Goal: Transaction & Acquisition: Purchase product/service

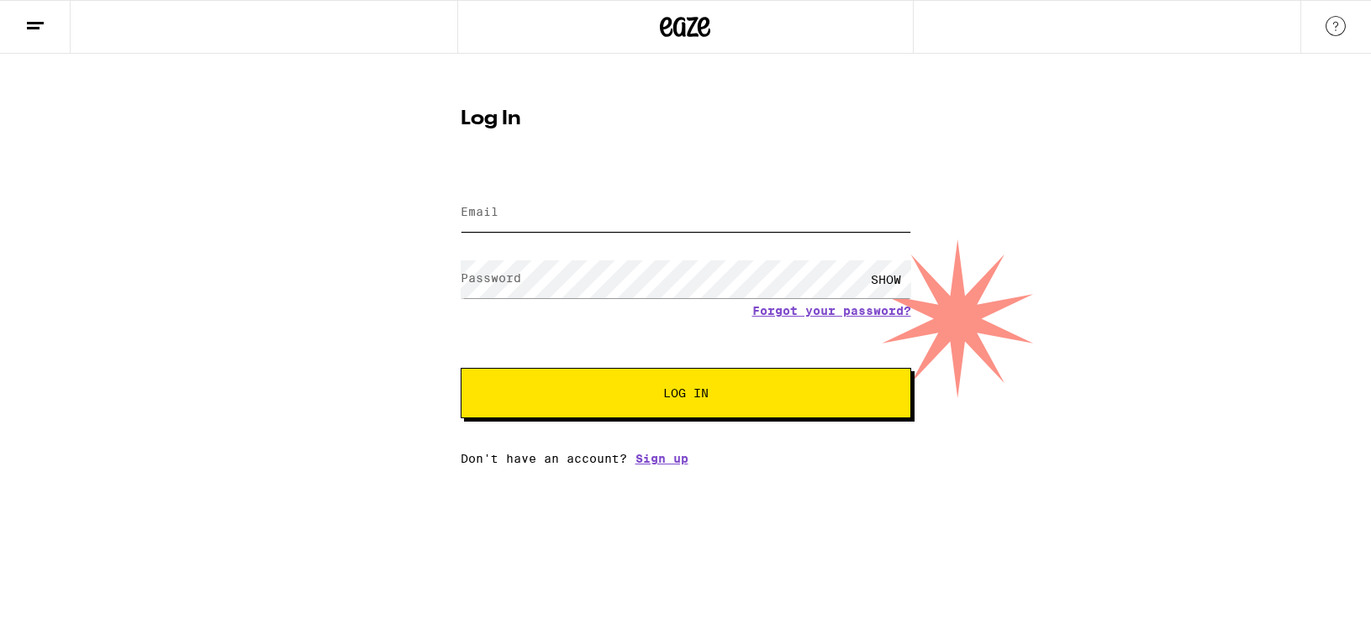
type input "[EMAIL_ADDRESS][DOMAIN_NAME]"
click at [702, 390] on span "Log In" at bounding box center [685, 393] width 45 height 12
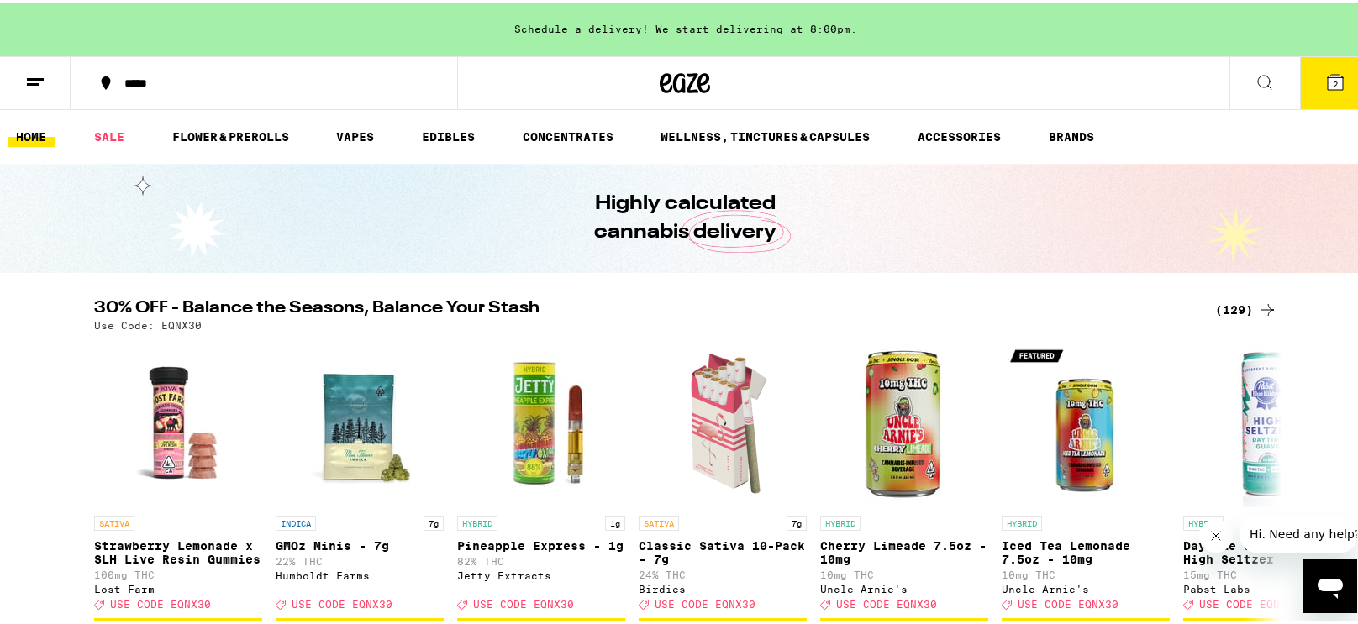
click at [1325, 88] on icon at bounding box center [1335, 80] width 20 height 20
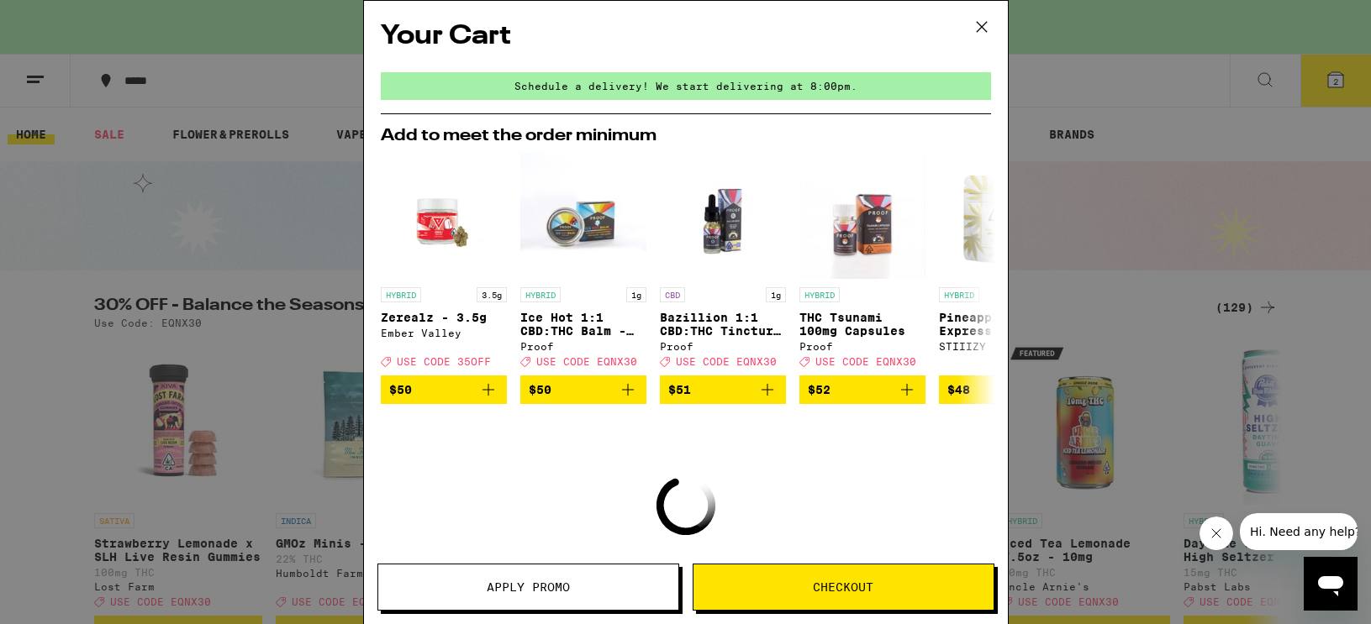
click at [982, 27] on icon at bounding box center [981, 26] width 25 height 25
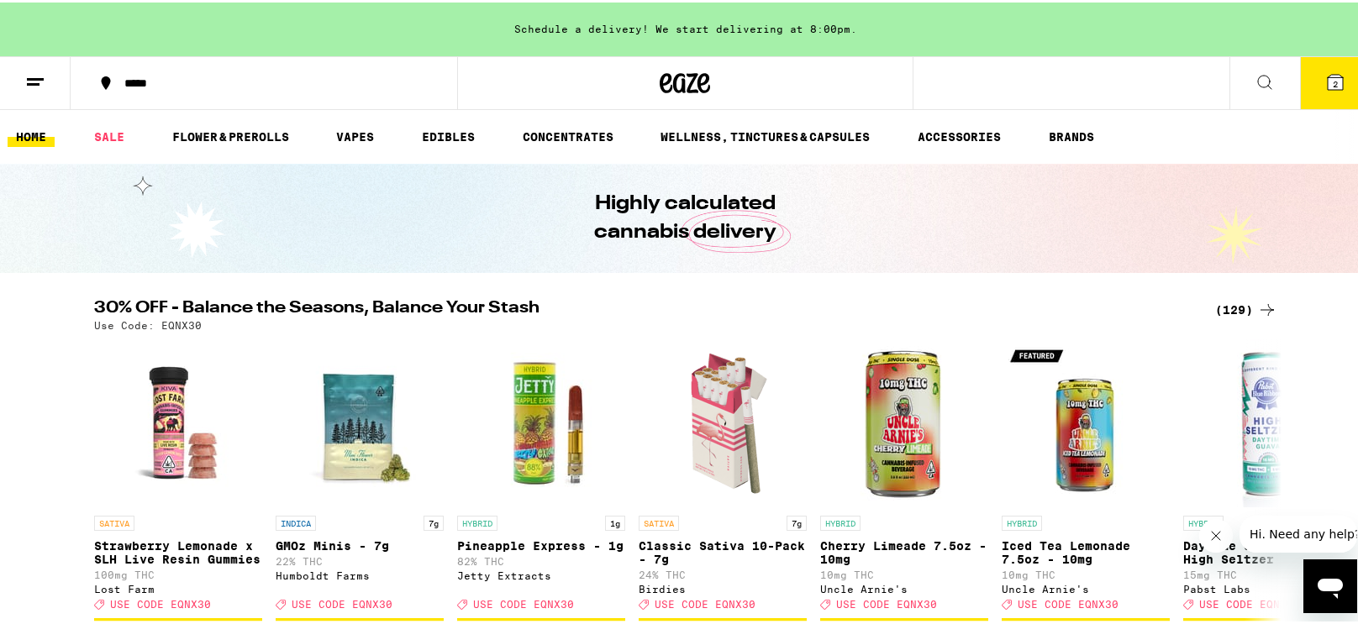
click at [1303, 92] on button "2" at bounding box center [1335, 81] width 71 height 52
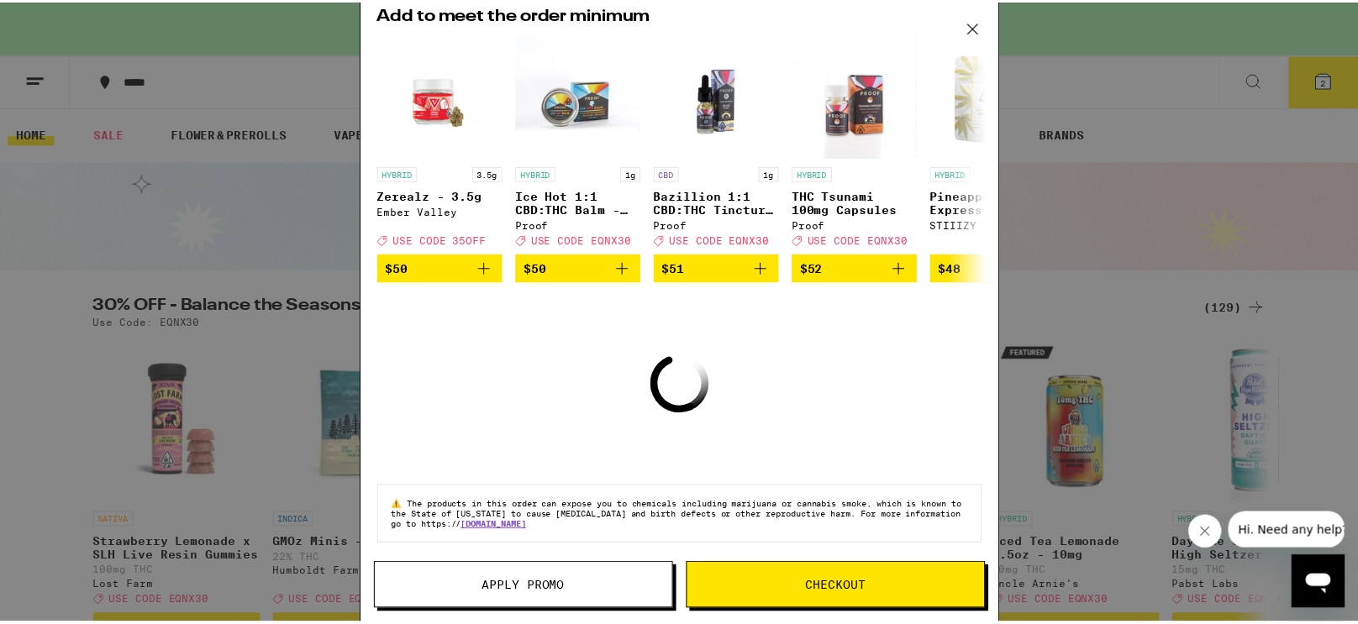
scroll to position [135, 0]
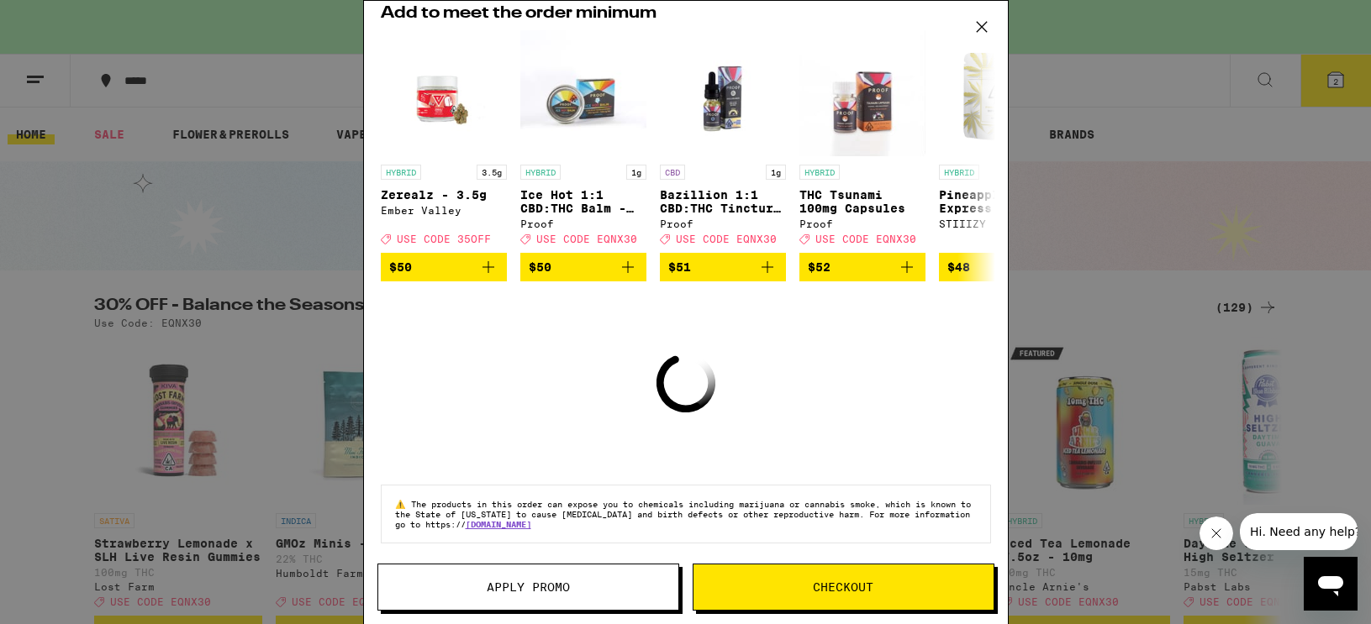
click at [992, 32] on icon at bounding box center [981, 26] width 25 height 25
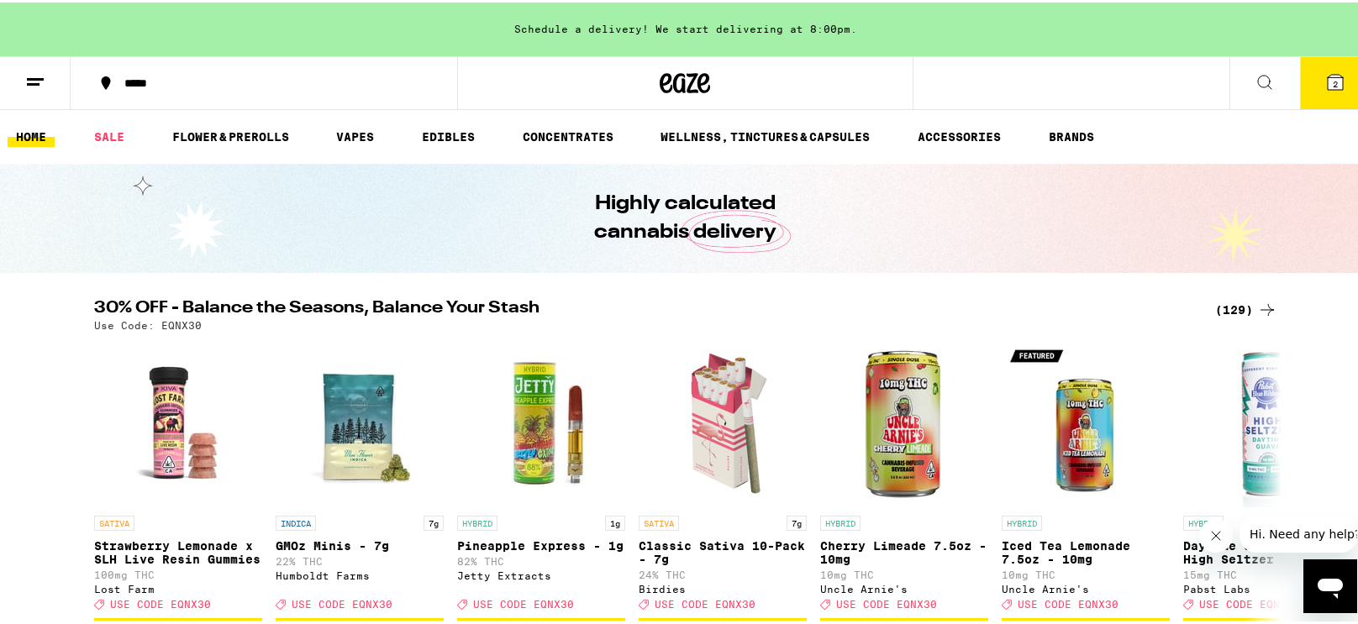
click at [108, 67] on button "*****" at bounding box center [264, 80] width 387 height 50
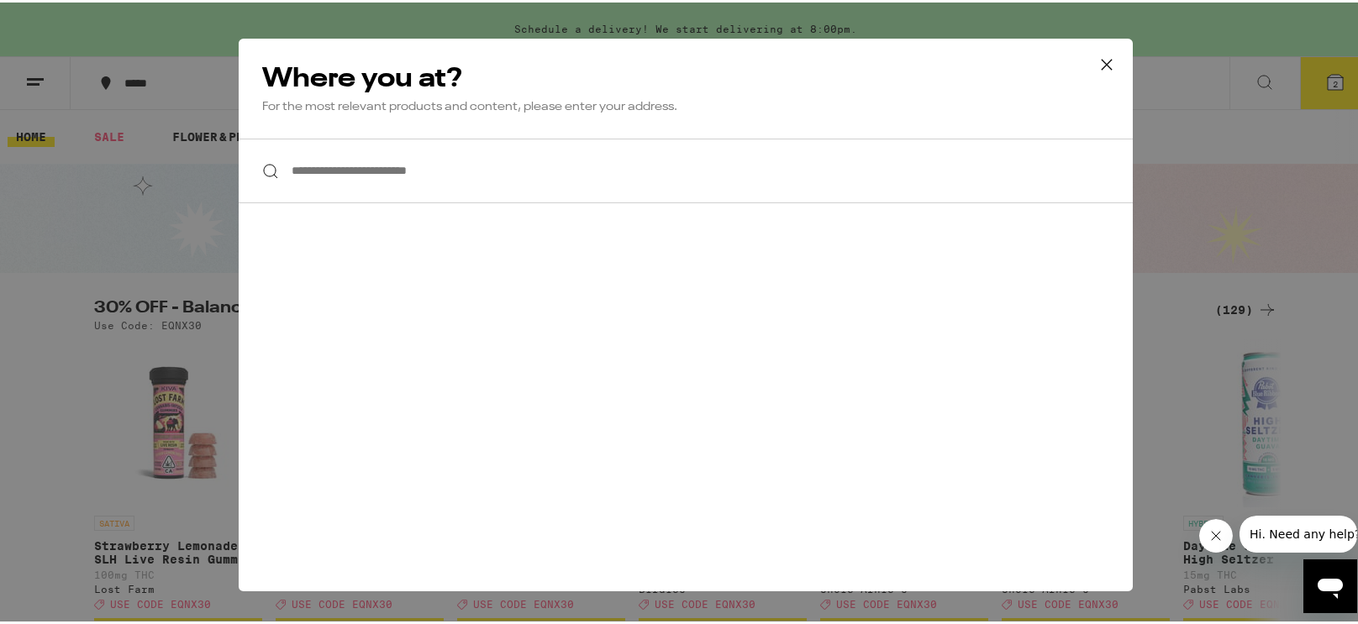
click at [479, 167] on input "**********" at bounding box center [686, 168] width 894 height 65
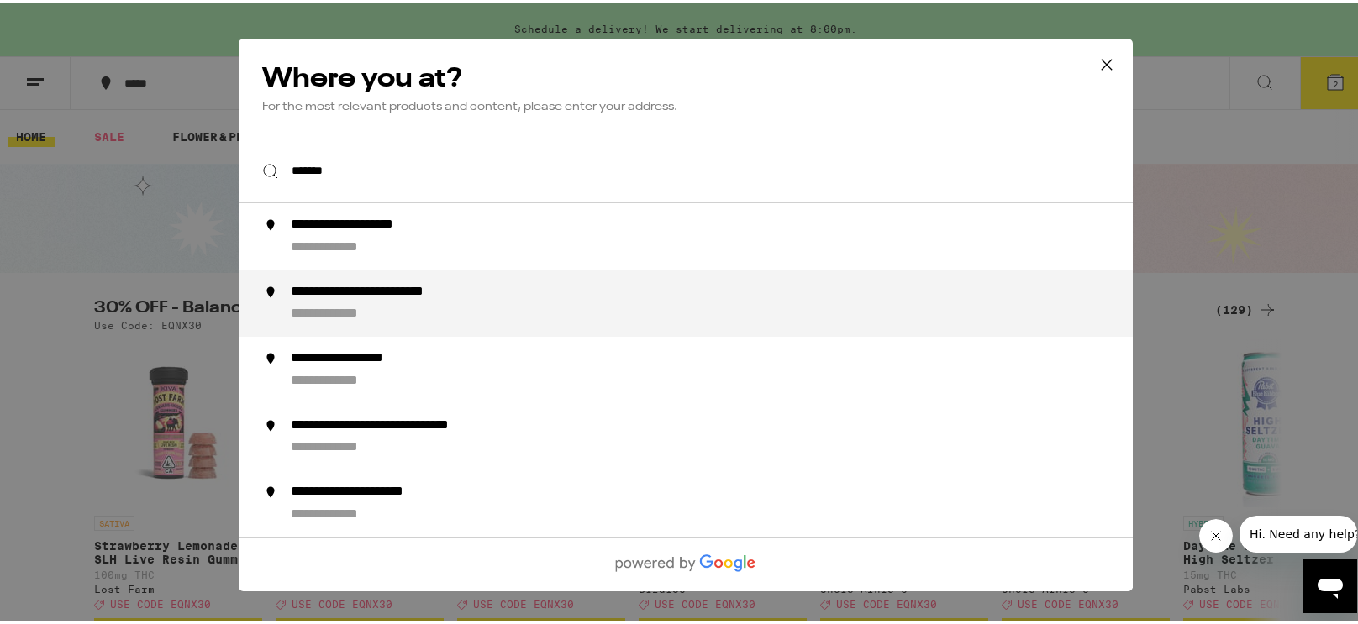
click at [362, 286] on div "**********" at bounding box center [403, 290] width 226 height 18
type input "**********"
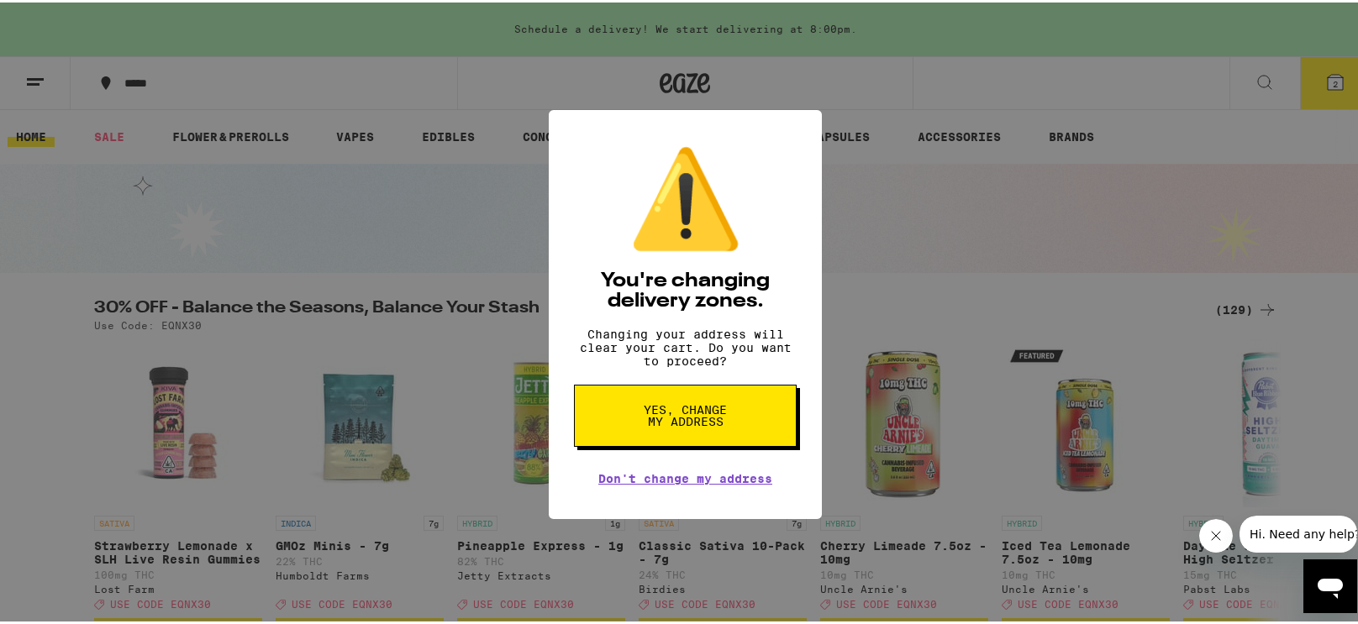
click at [705, 425] on span "Yes, change my address" at bounding box center [685, 414] width 87 height 24
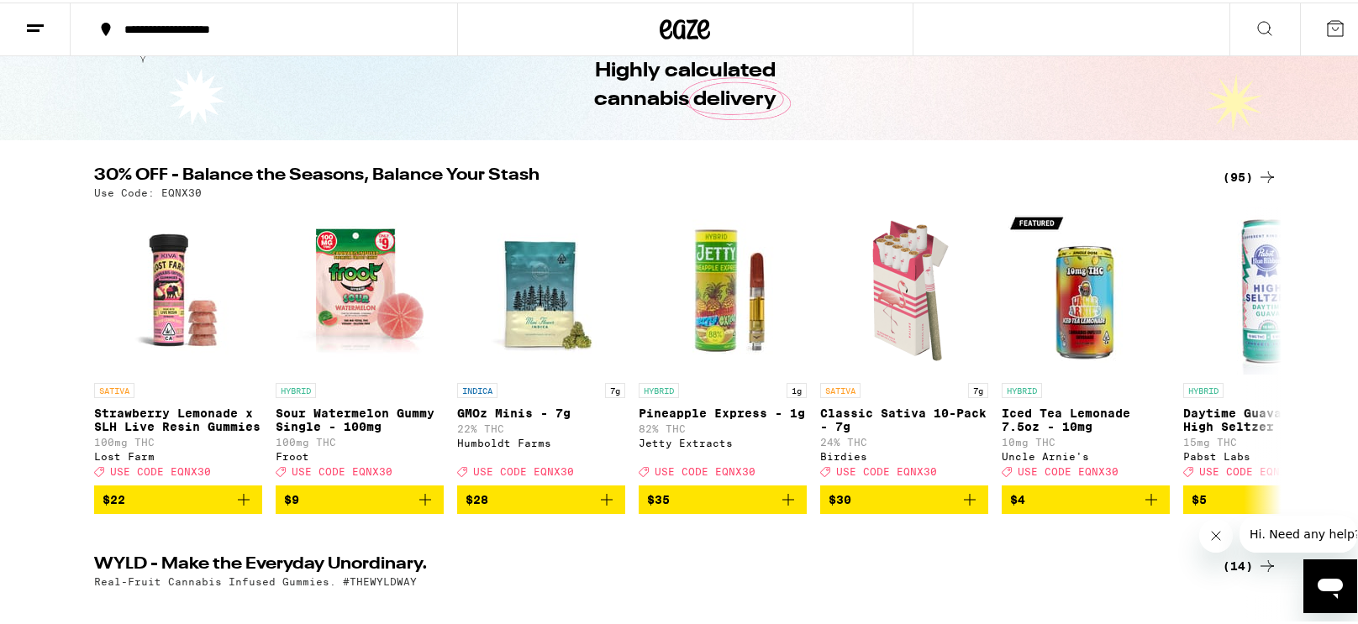
scroll to position [84, 0]
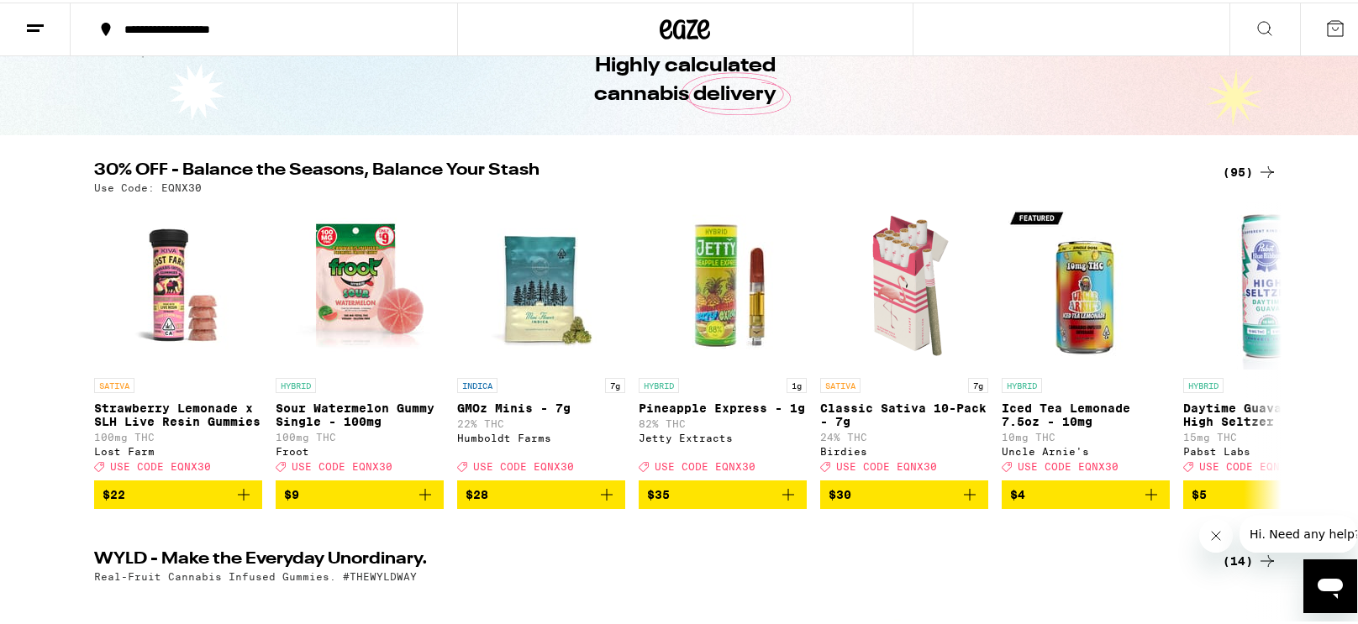
click at [1240, 177] on div "(95)" at bounding box center [1250, 170] width 55 height 20
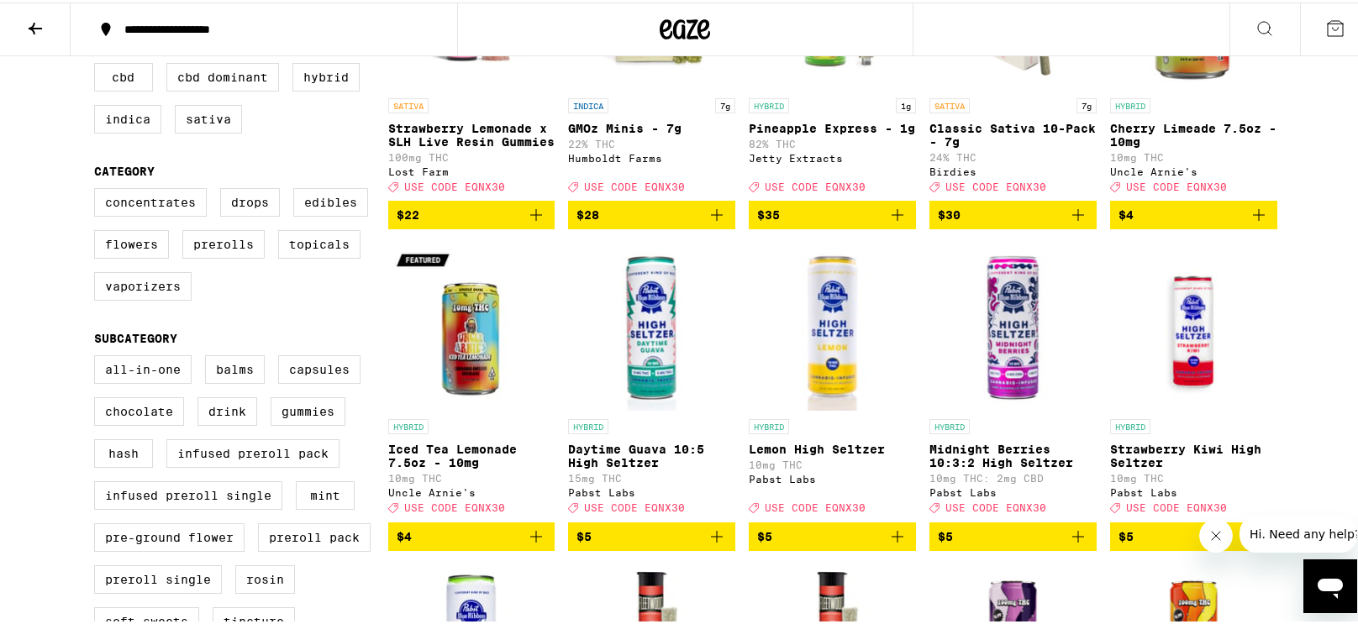
scroll to position [336, 0]
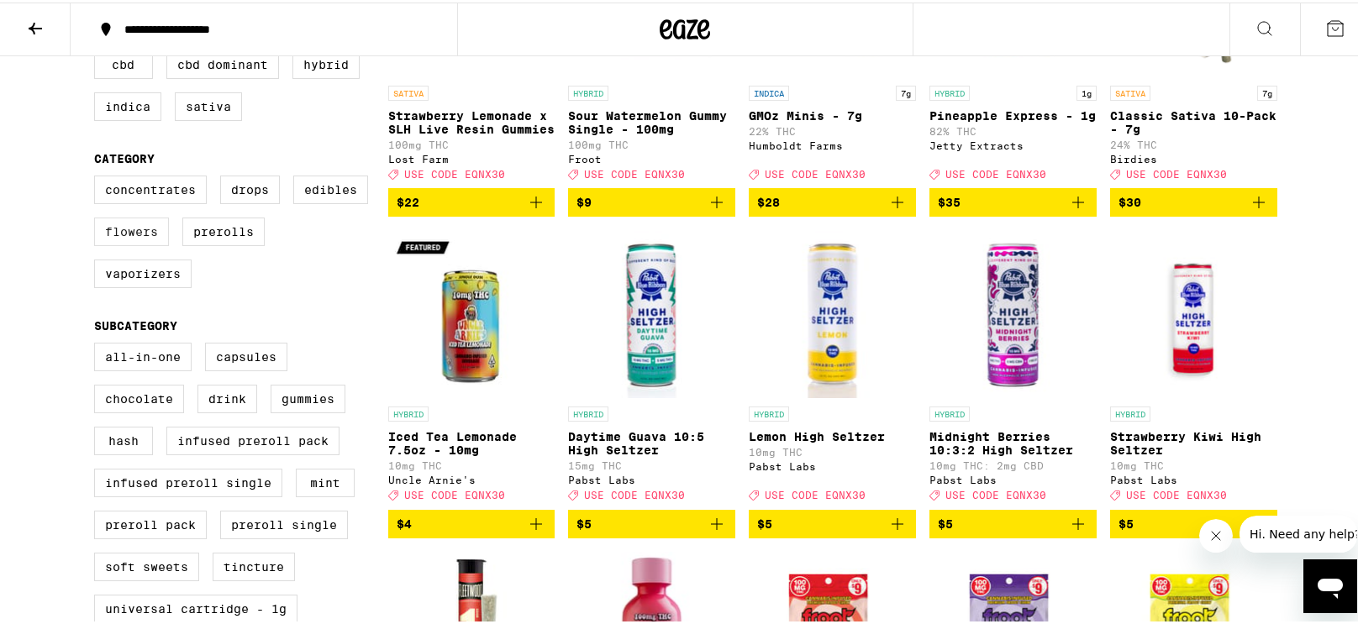
click at [142, 244] on label "Flowers" at bounding box center [131, 229] width 75 height 29
click at [98, 176] on input "Flowers" at bounding box center [97, 176] width 1 height 1
checkbox input "true"
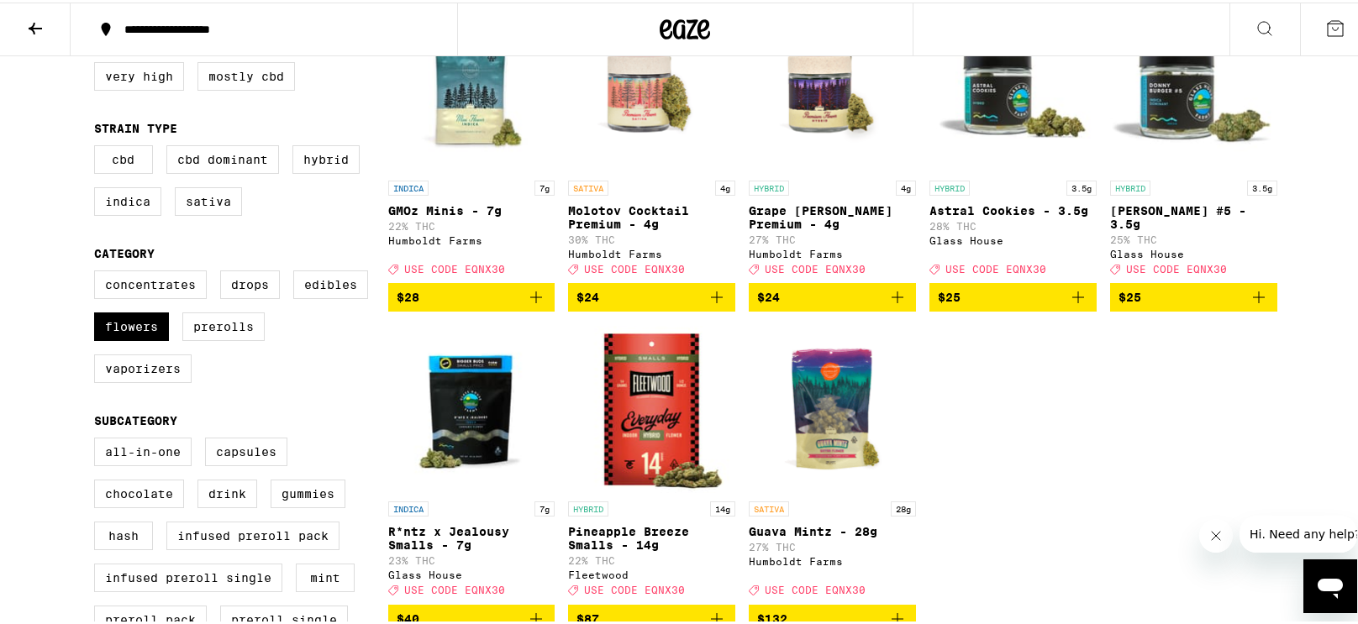
scroll to position [336, 0]
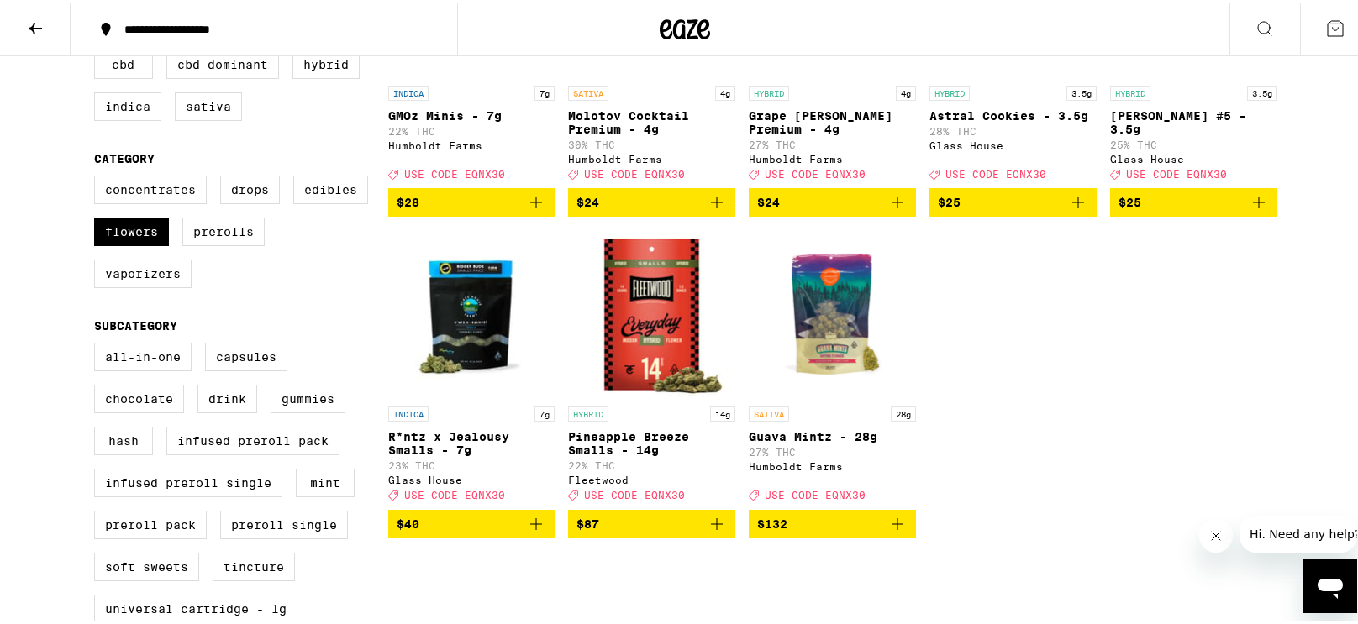
click at [888, 532] on icon "Add to bag" at bounding box center [897, 522] width 20 height 20
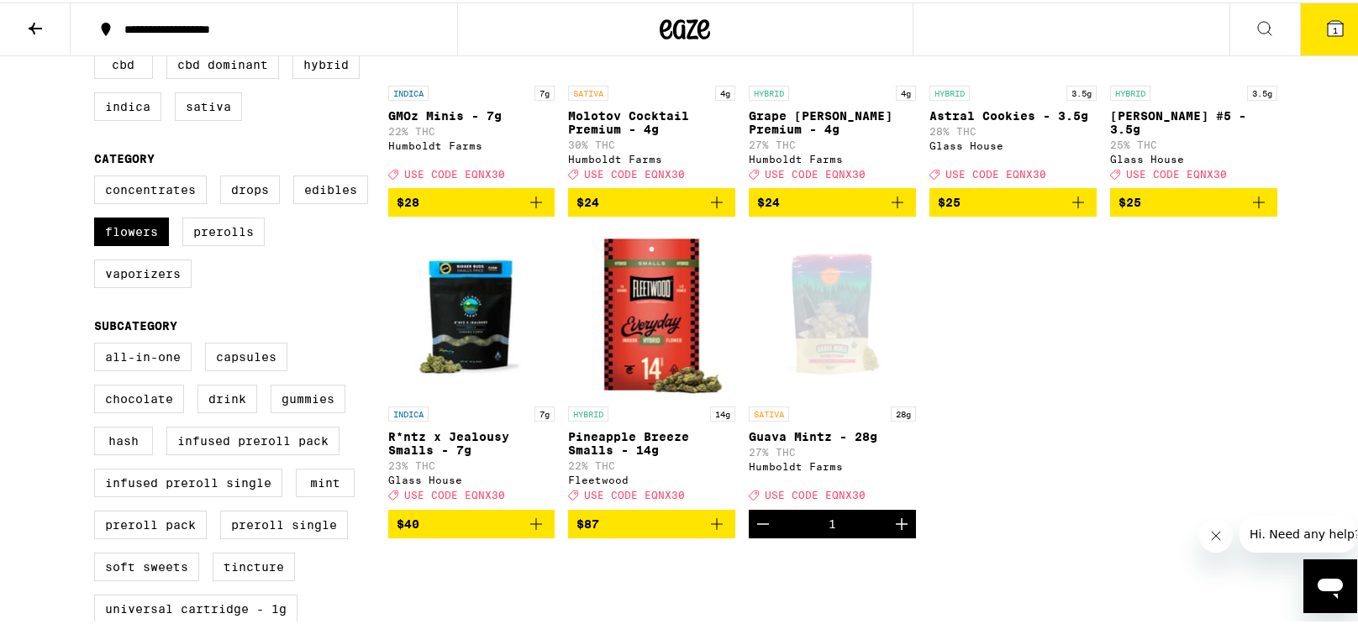
click at [1308, 20] on button "1" at bounding box center [1335, 27] width 71 height 52
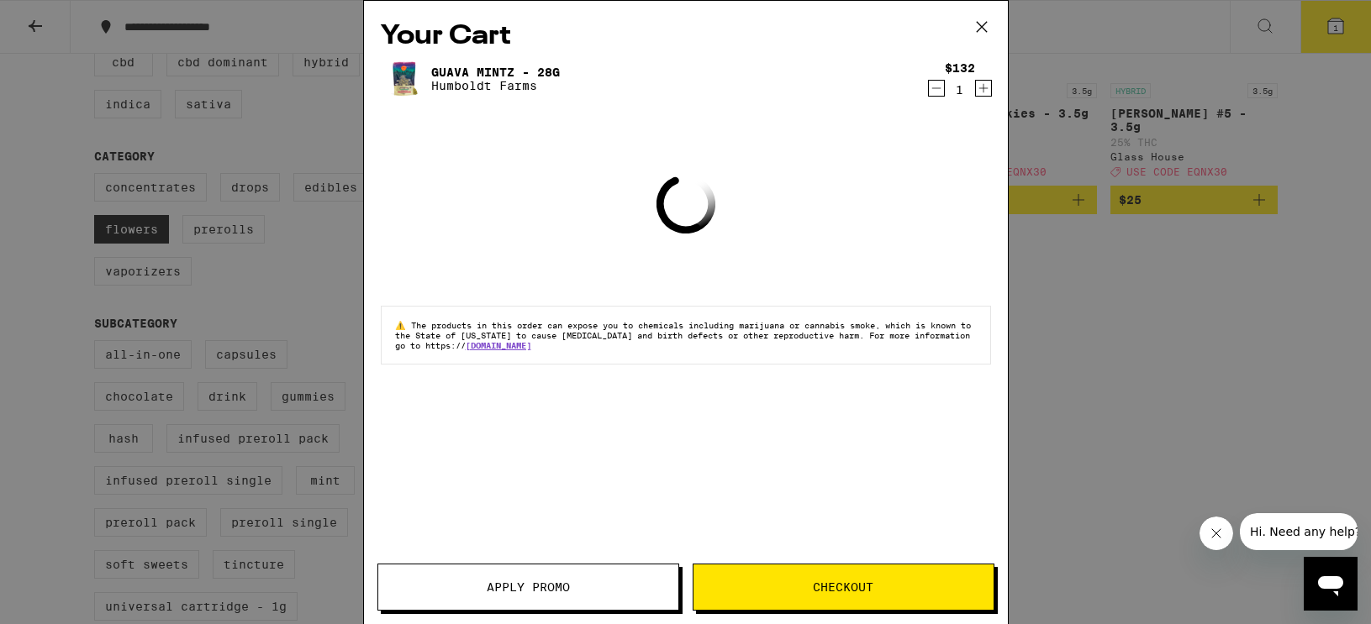
click at [597, 582] on span "Apply Promo" at bounding box center [528, 588] width 300 height 12
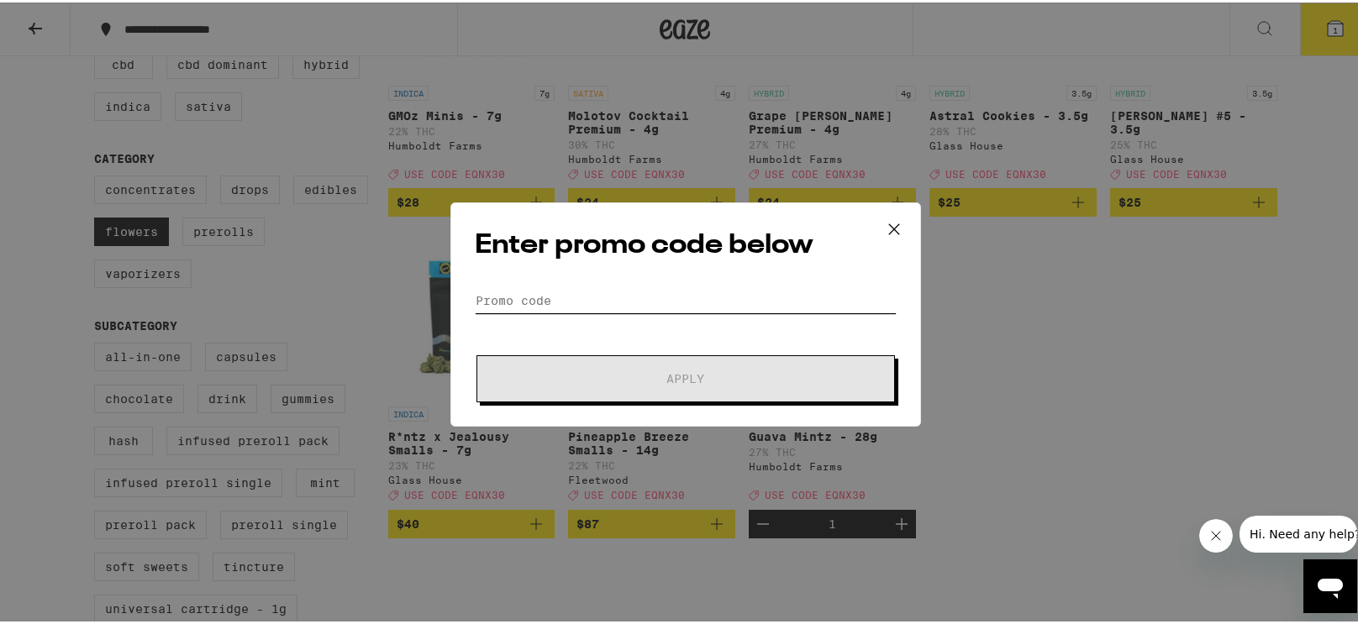
click at [593, 303] on input "Promo Code" at bounding box center [686, 298] width 422 height 25
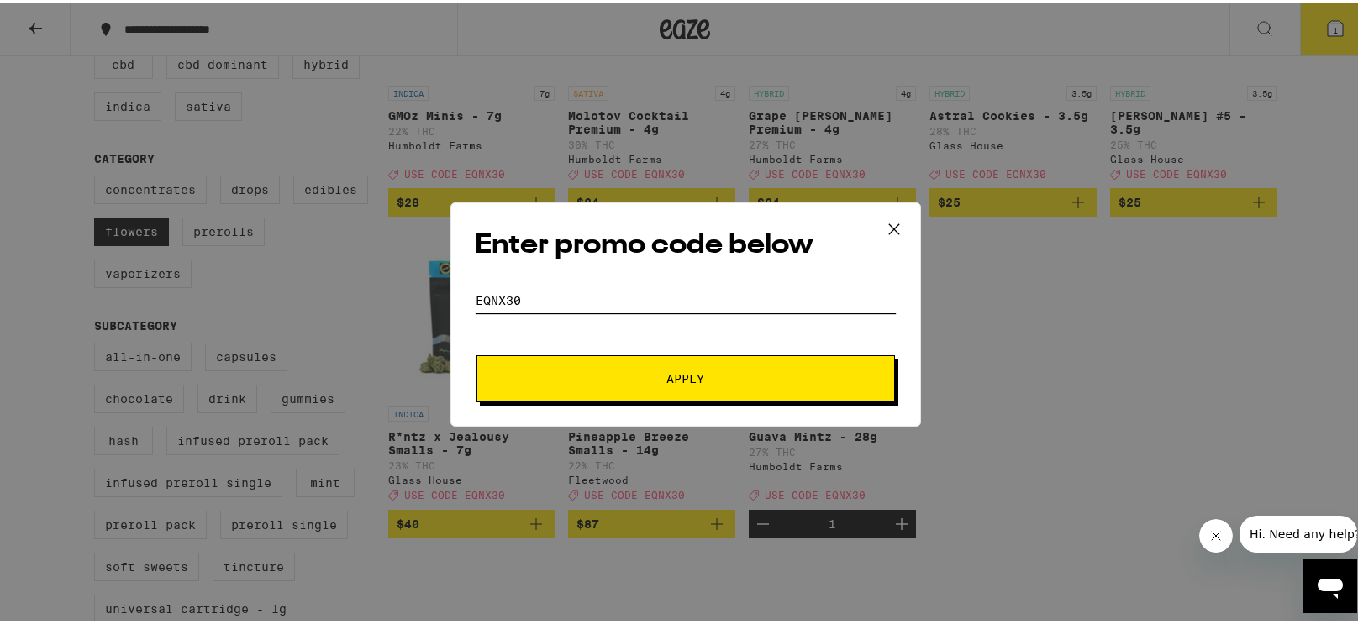
type input "eqnx30"
click at [680, 386] on button "Apply" at bounding box center [685, 376] width 418 height 47
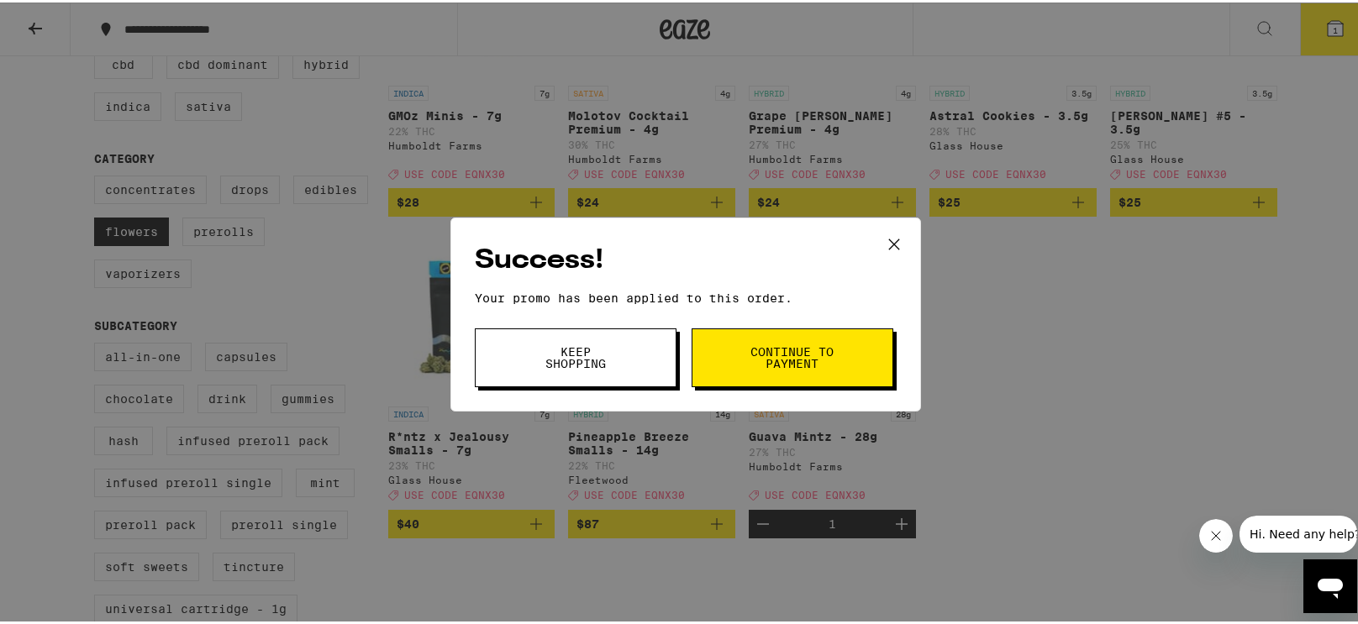
click at [771, 367] on span "Continue to payment" at bounding box center [793, 356] width 86 height 24
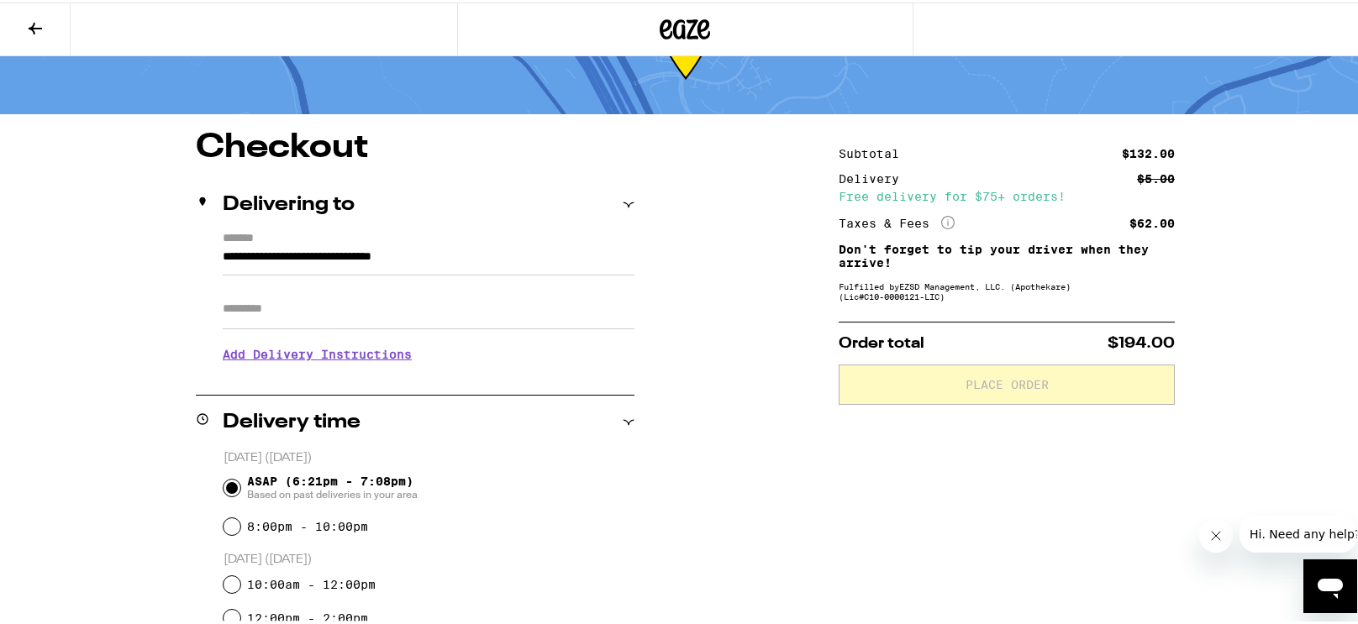
scroll to position [84, 0]
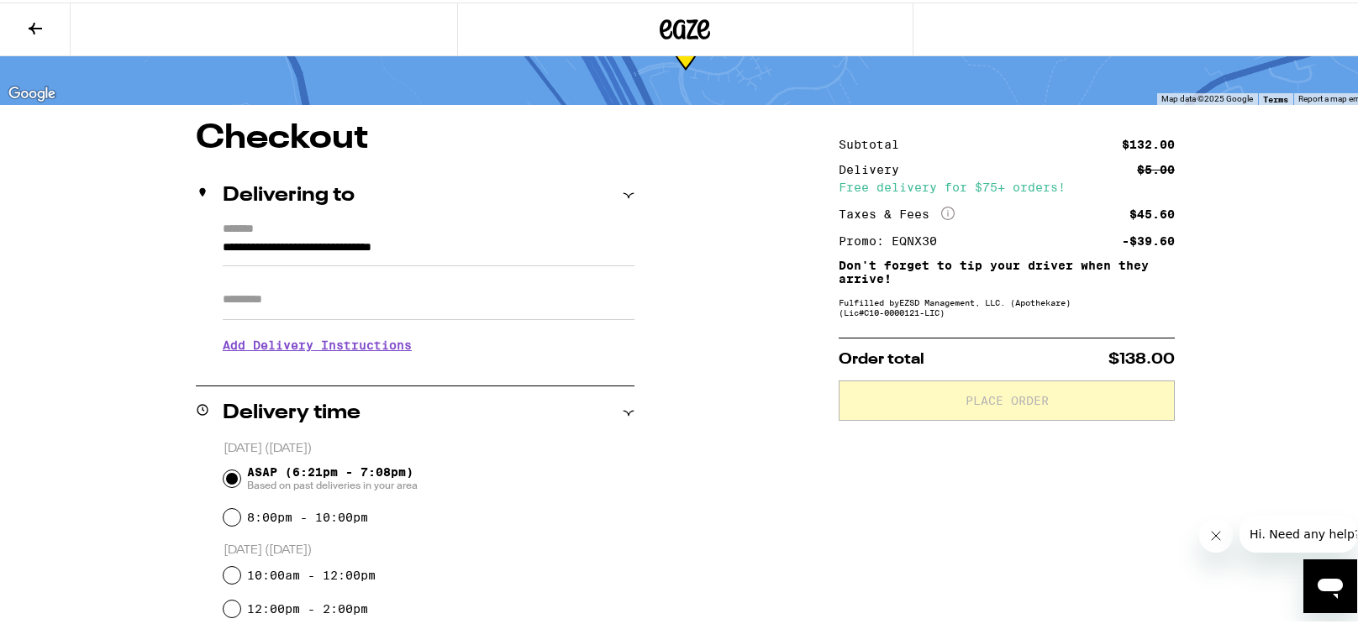
click at [422, 300] on input "Apt/Suite" at bounding box center [429, 297] width 412 height 40
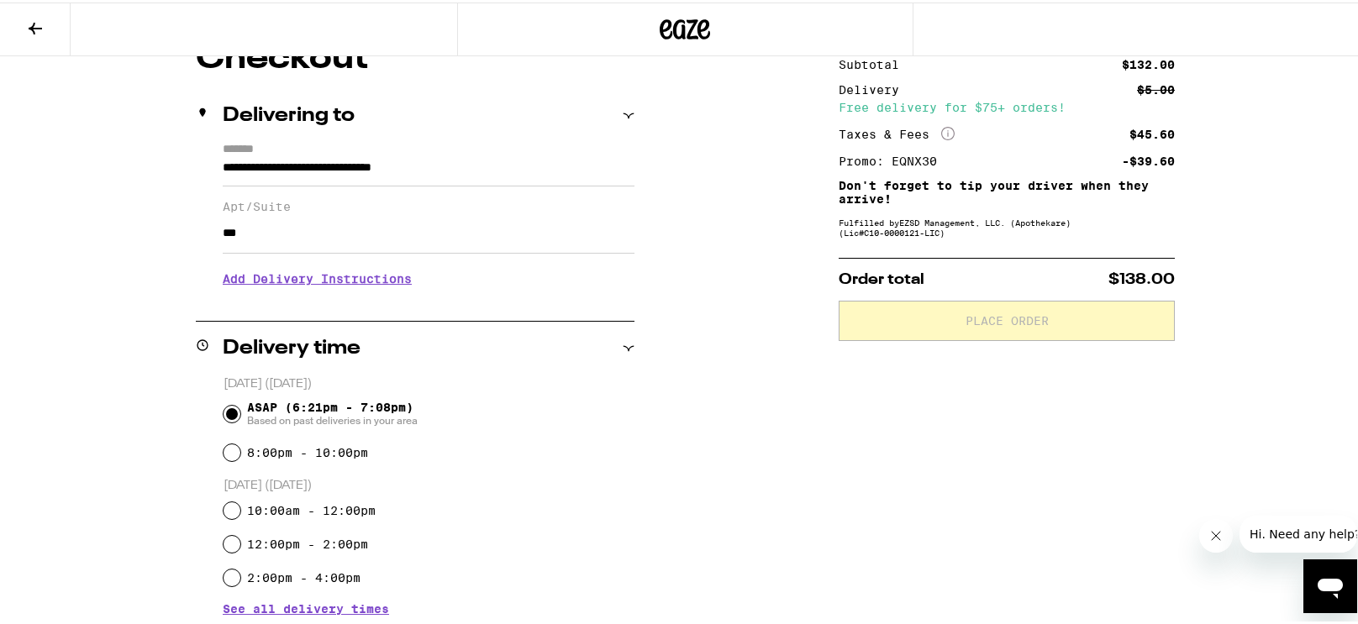
scroll to position [168, 0]
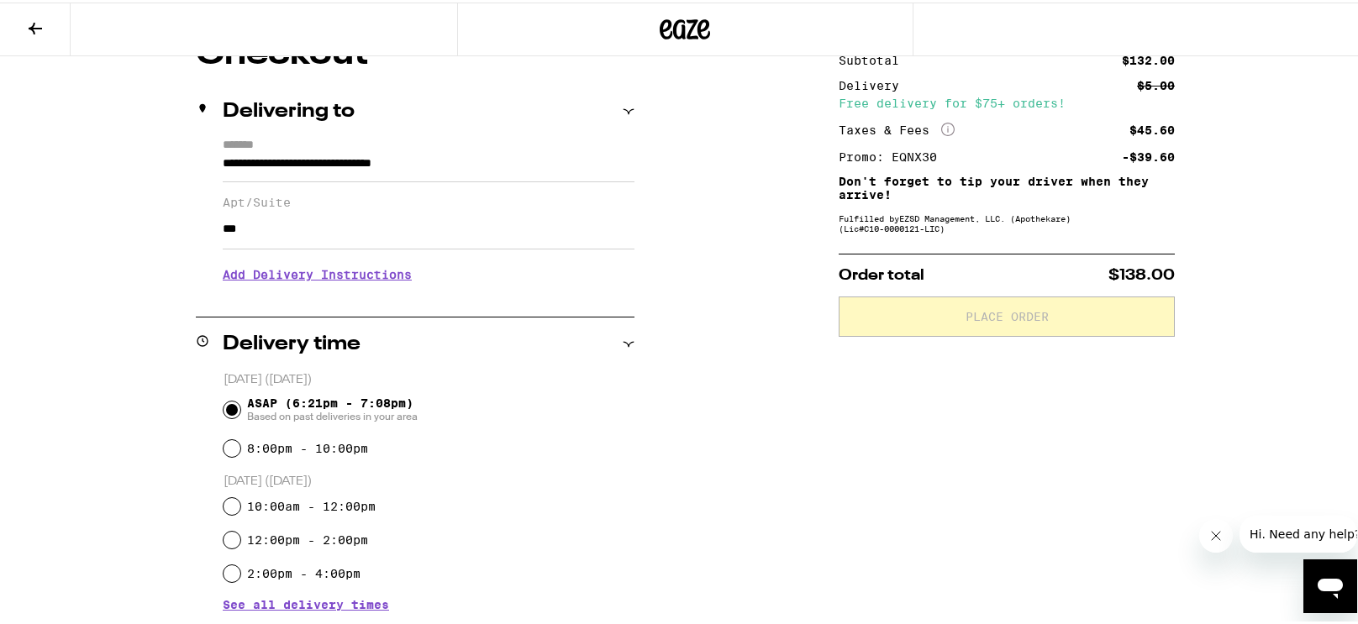
type input "***"
drag, startPoint x: 319, startPoint y: 276, endPoint x: 328, endPoint y: 281, distance: 9.8
click at [319, 276] on h3 "Add Delivery Instructions" at bounding box center [429, 272] width 412 height 39
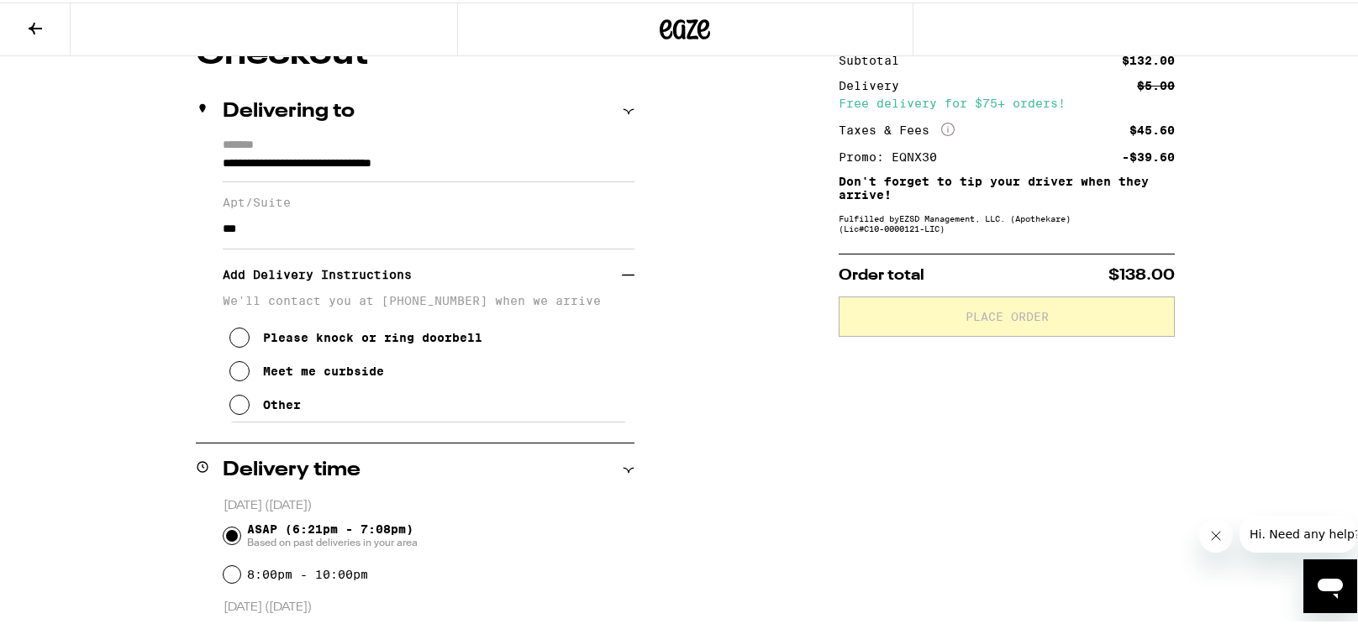
click at [229, 374] on icon at bounding box center [239, 369] width 20 height 20
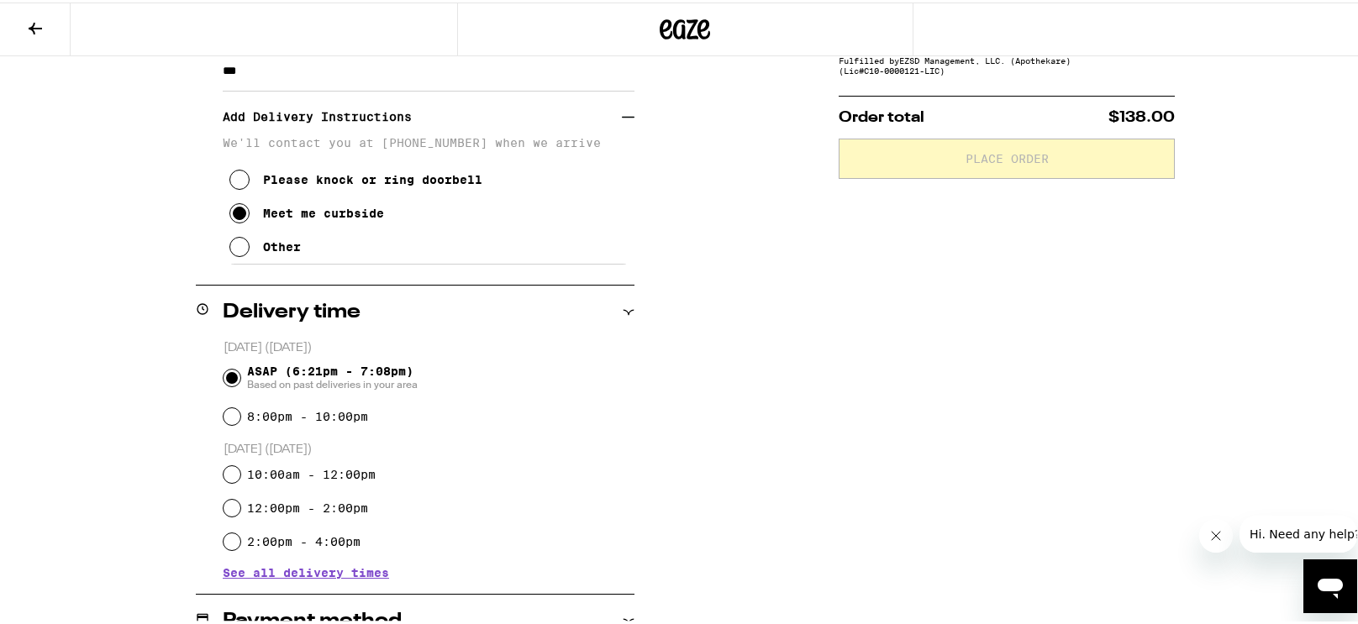
scroll to position [336, 0]
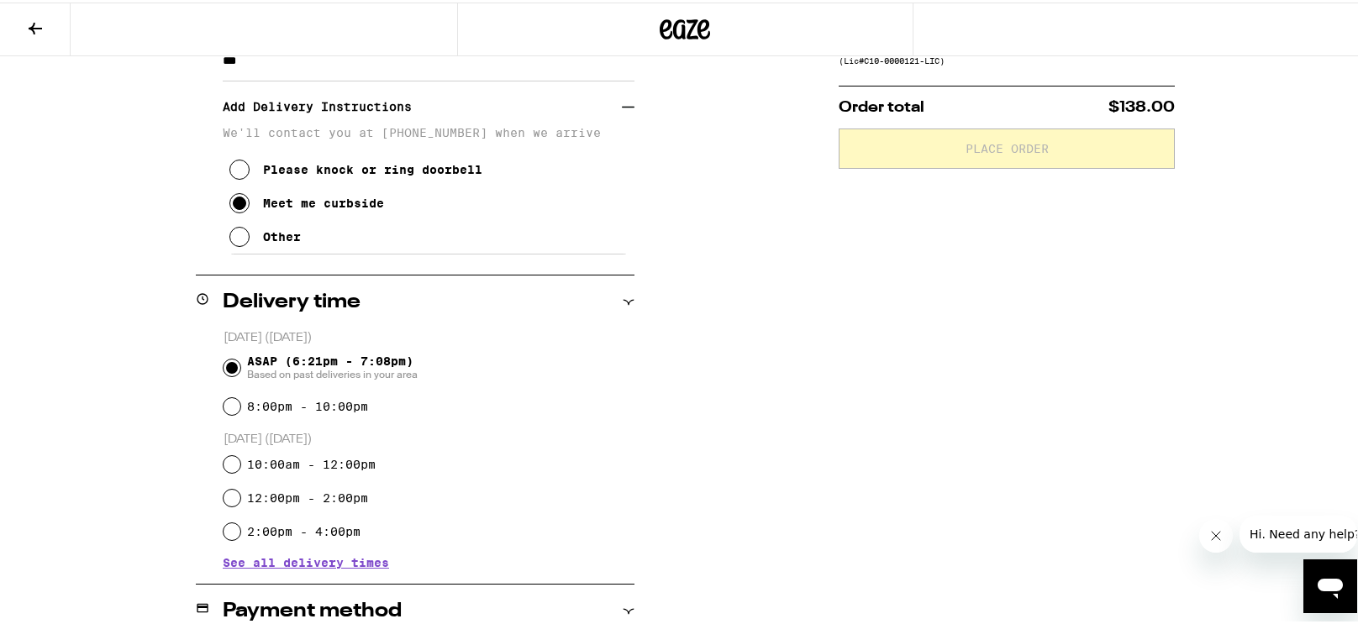
click at [858, 455] on div "Subtotal $132.00 Delivery $5.00 Free delivery for $75+ orders! Taxes & Fees Mor…" at bounding box center [1007, 380] width 336 height 1027
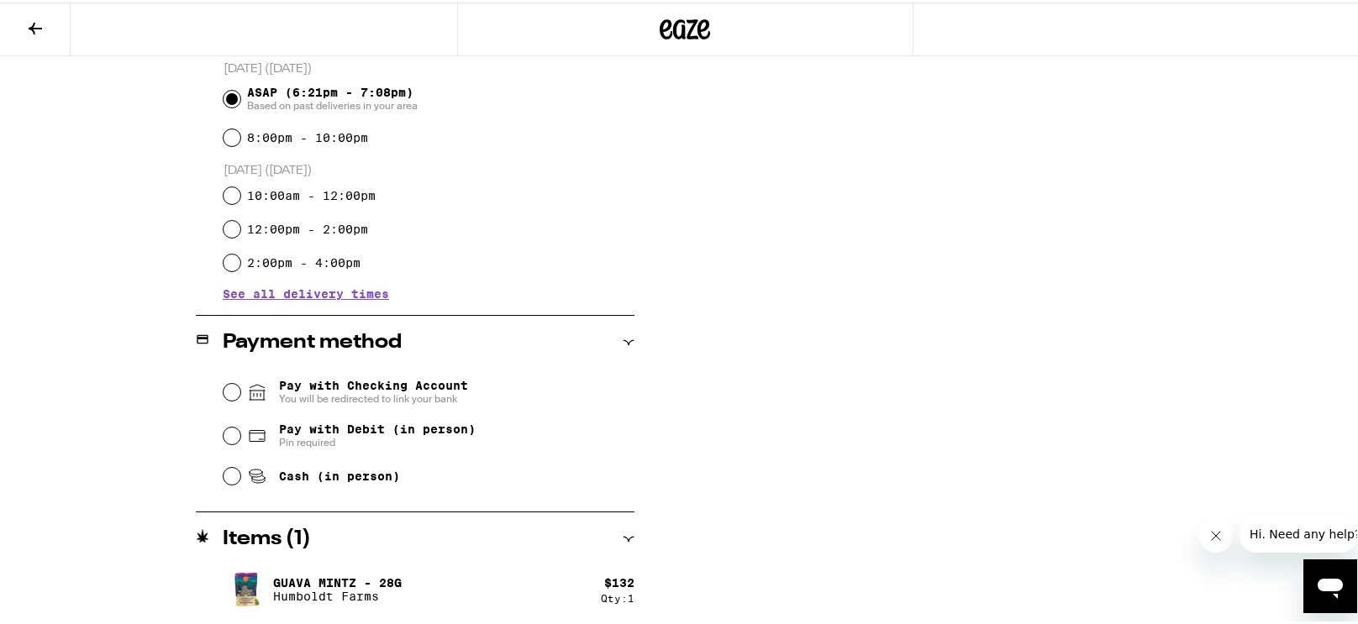
scroll to position [606, 0]
click at [224, 436] on input "Pay with Debit (in person) Pin required" at bounding box center [232, 432] width 17 height 17
radio input "true"
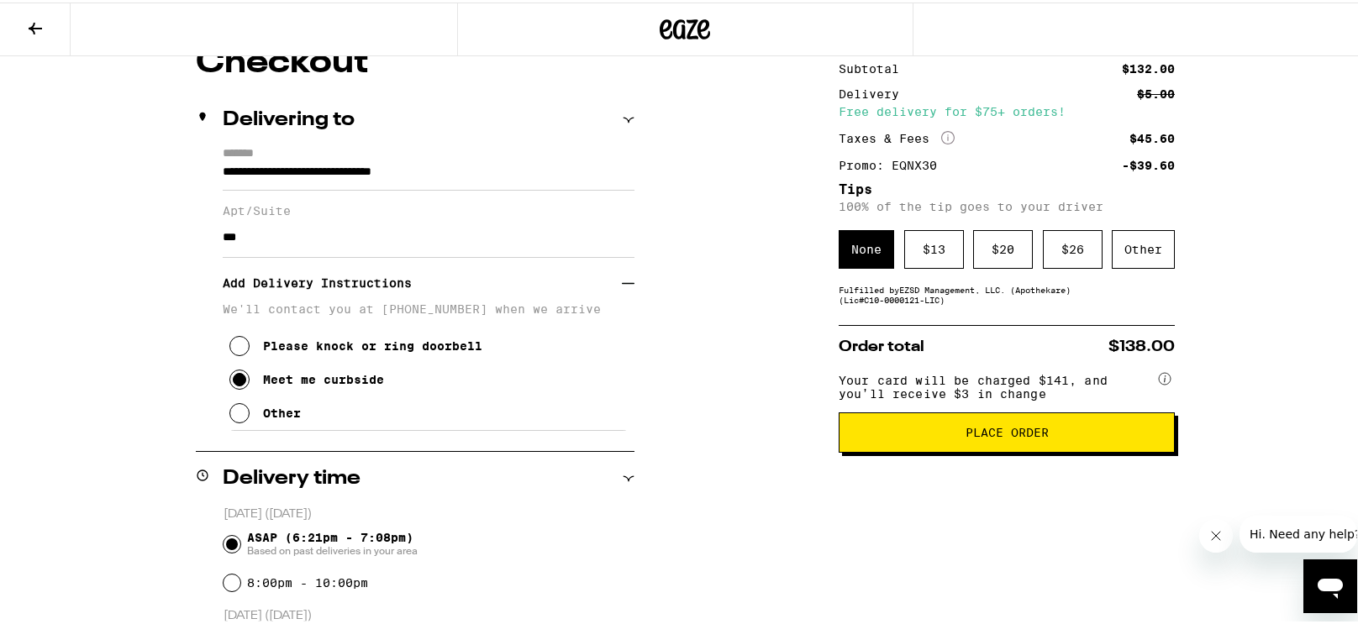
scroll to position [168, 0]
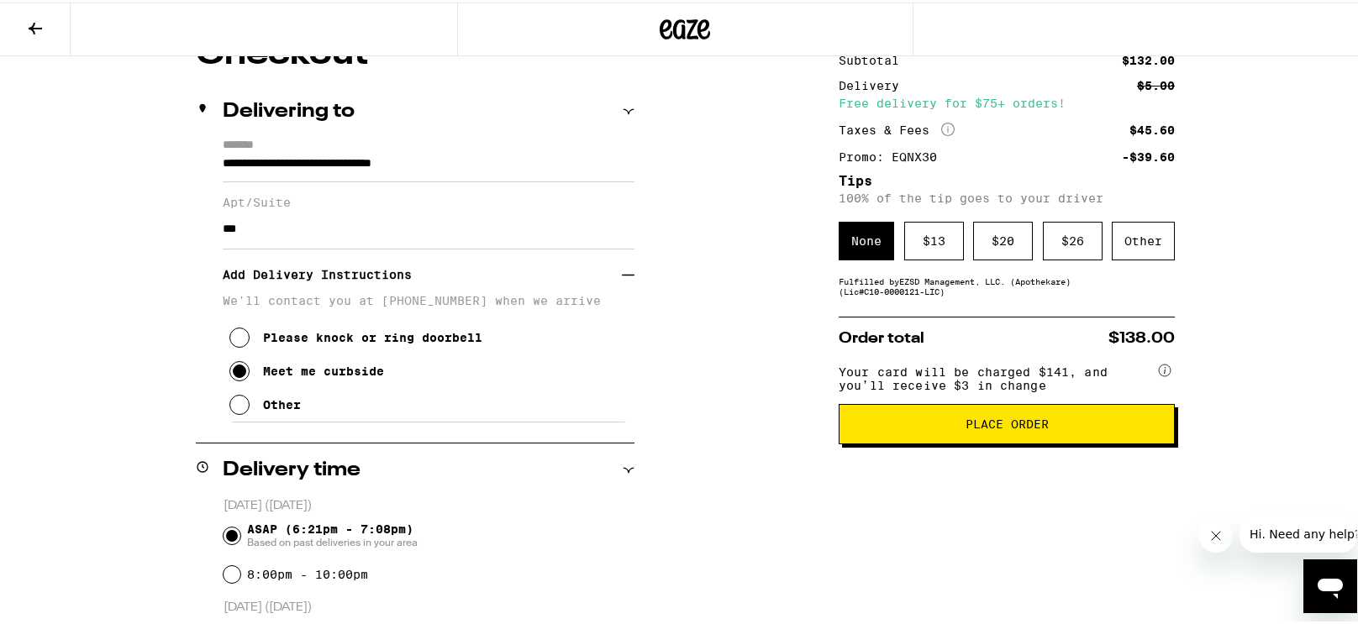
click at [978, 428] on span "Place Order" at bounding box center [1007, 422] width 83 height 12
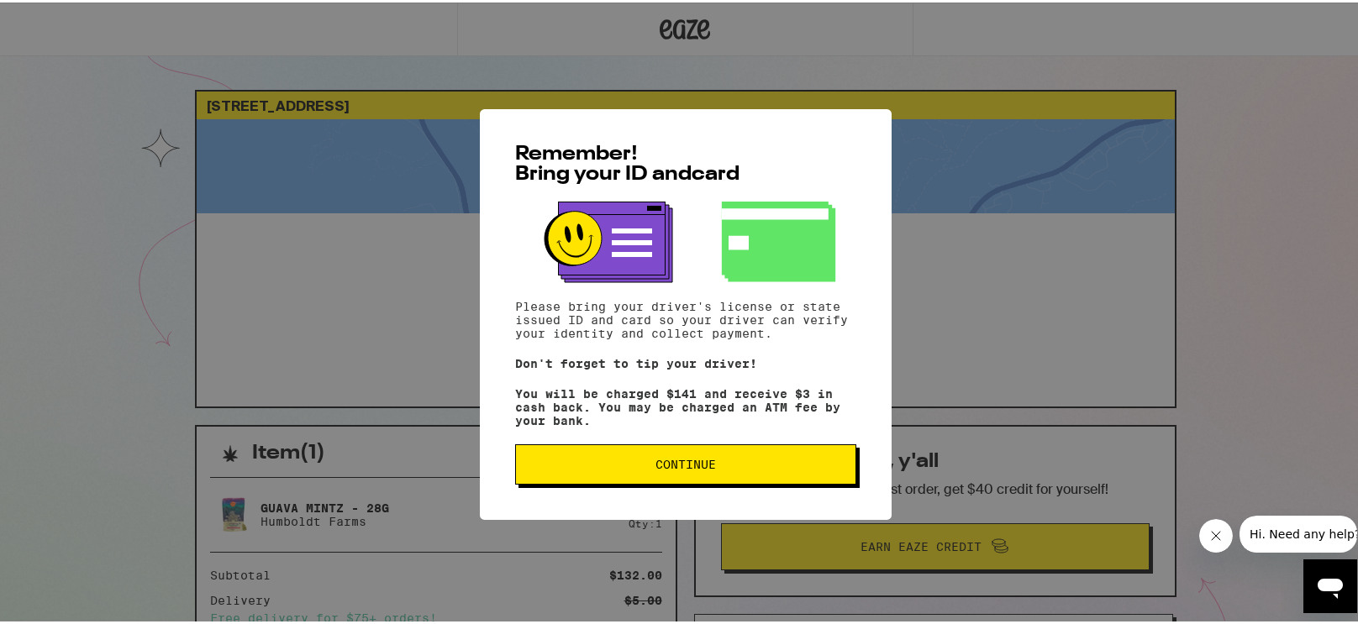
click at [738, 468] on span "Continue" at bounding box center [685, 462] width 313 height 12
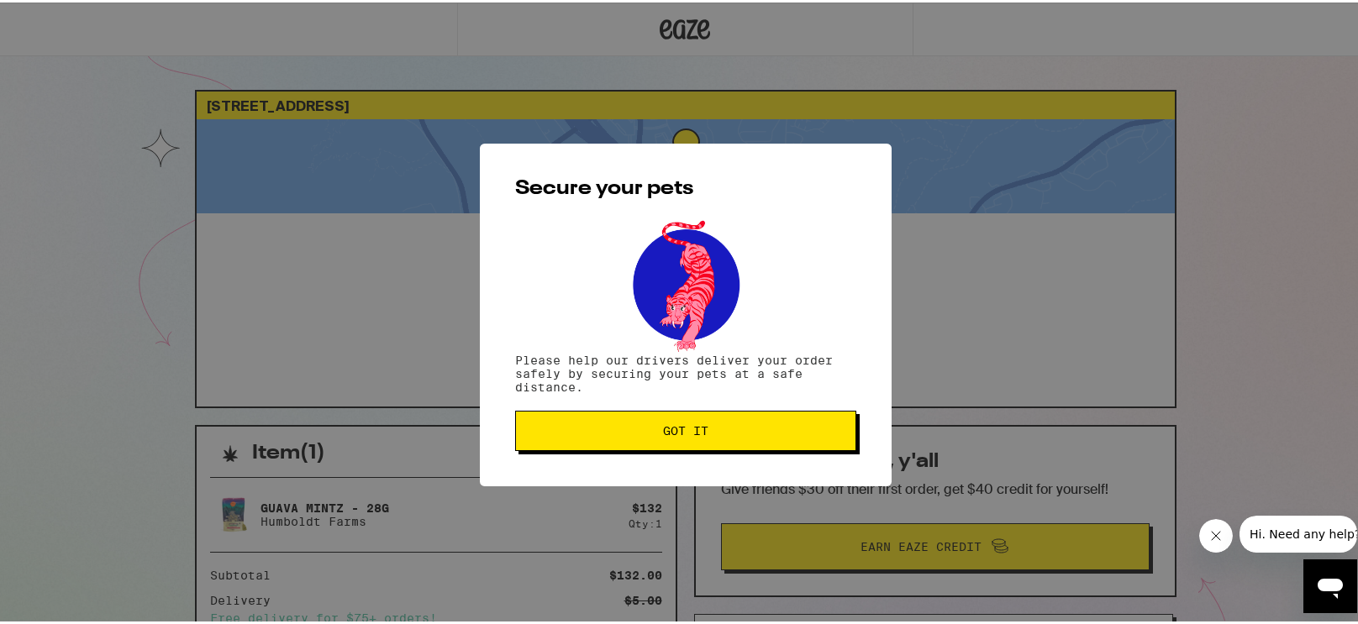
click at [701, 429] on span "Got it" at bounding box center [685, 429] width 45 height 12
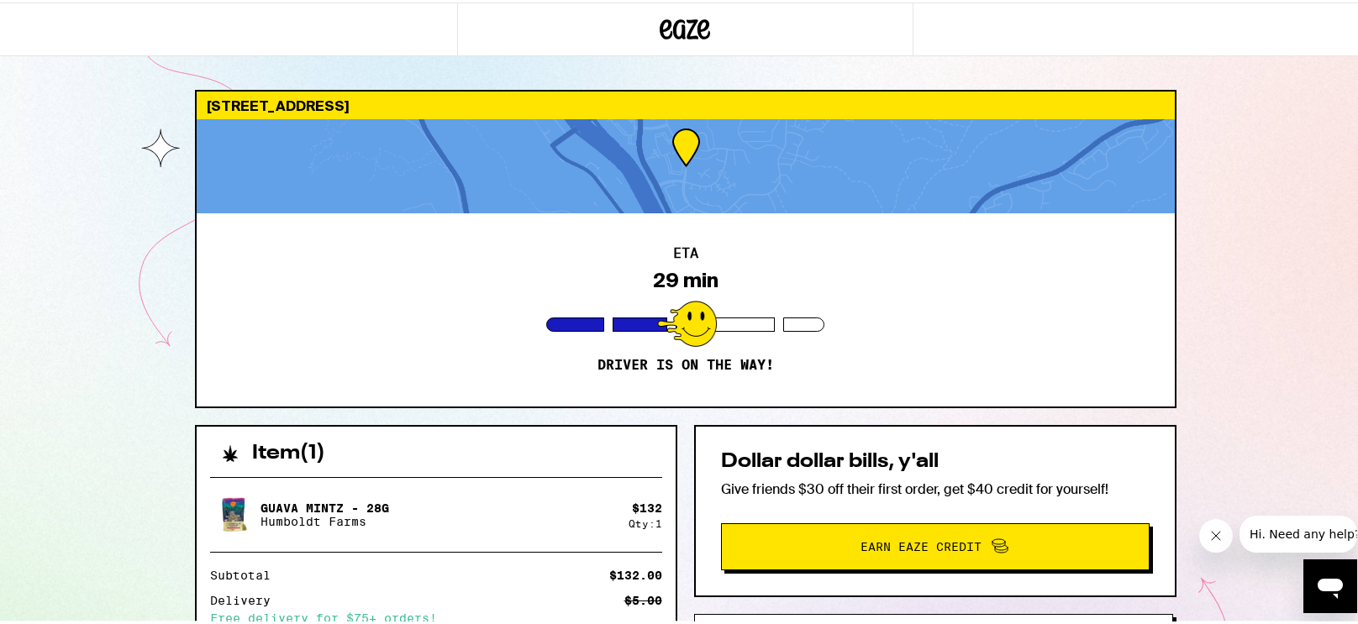
click at [104, 296] on div "[STREET_ADDRESS] ETA 29 min Driver is on the way! Item ( 1 ) Guava [PERSON_NAME…" at bounding box center [685, 458] width 1371 height 916
click at [1319, 198] on div "[STREET_ADDRESS] ETA 20 min Driver is on the way! Item ( 1 ) Guava [PERSON_NAME…" at bounding box center [685, 458] width 1371 height 916
